Goal: Find specific page/section: Find specific page/section

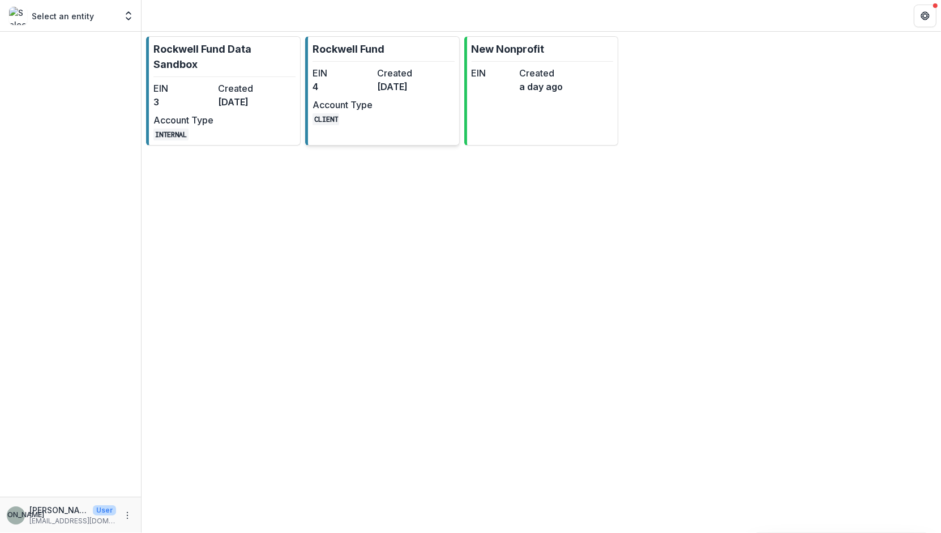
drag, startPoint x: 0, startPoint y: 0, endPoint x: 388, endPoint y: 95, distance: 399.2
click at [388, 95] on div "EIN 4 Created [DATE] Account Type CLIENT" at bounding box center [375, 95] width 125 height 59
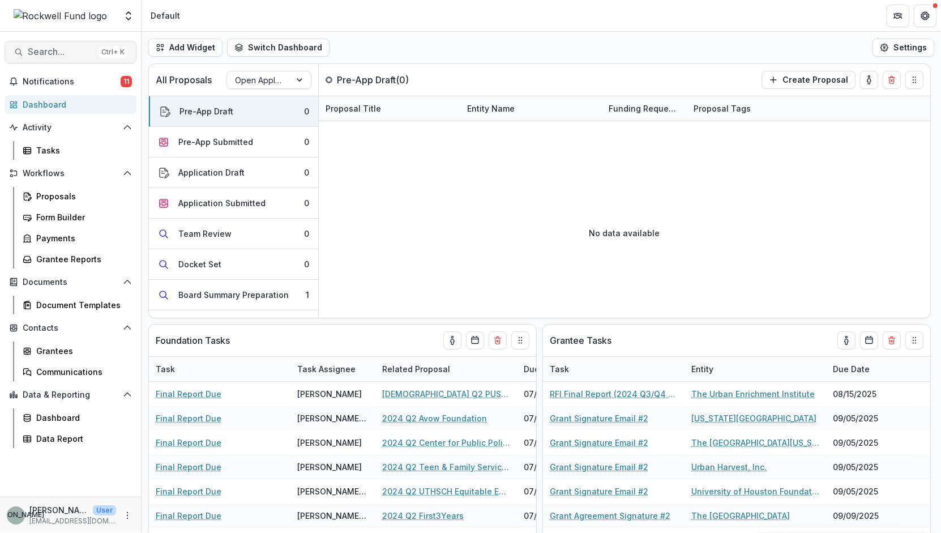
click at [39, 53] on span "Search..." at bounding box center [61, 51] width 67 height 11
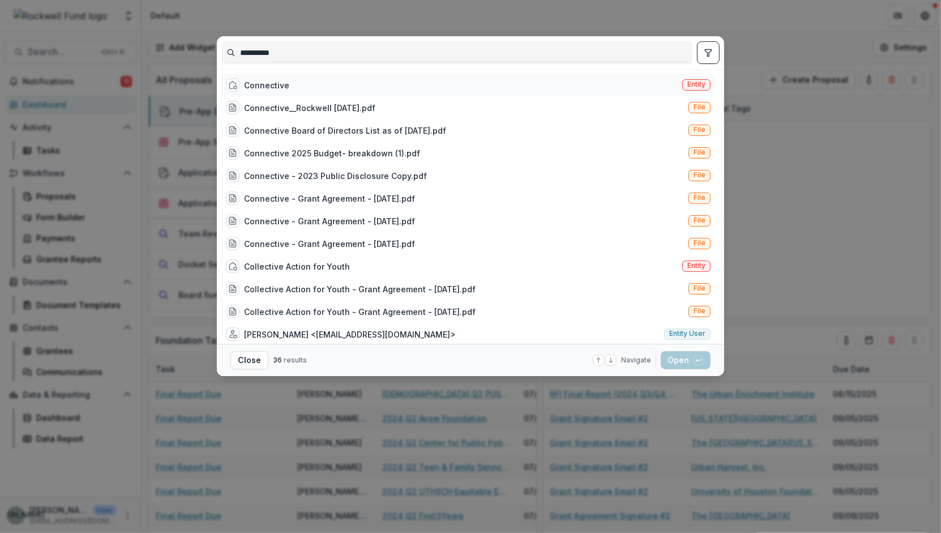
type input "**********"
click at [273, 78] on div "Connective" at bounding box center [257, 85] width 63 height 14
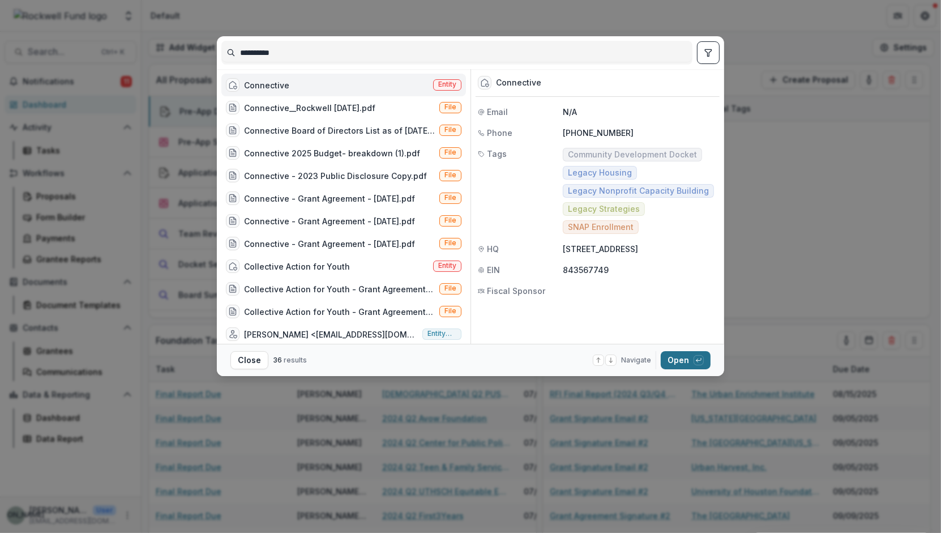
click at [671, 361] on button "Open with enter key" at bounding box center [686, 360] width 50 height 18
